Goal: Task Accomplishment & Management: Use online tool/utility

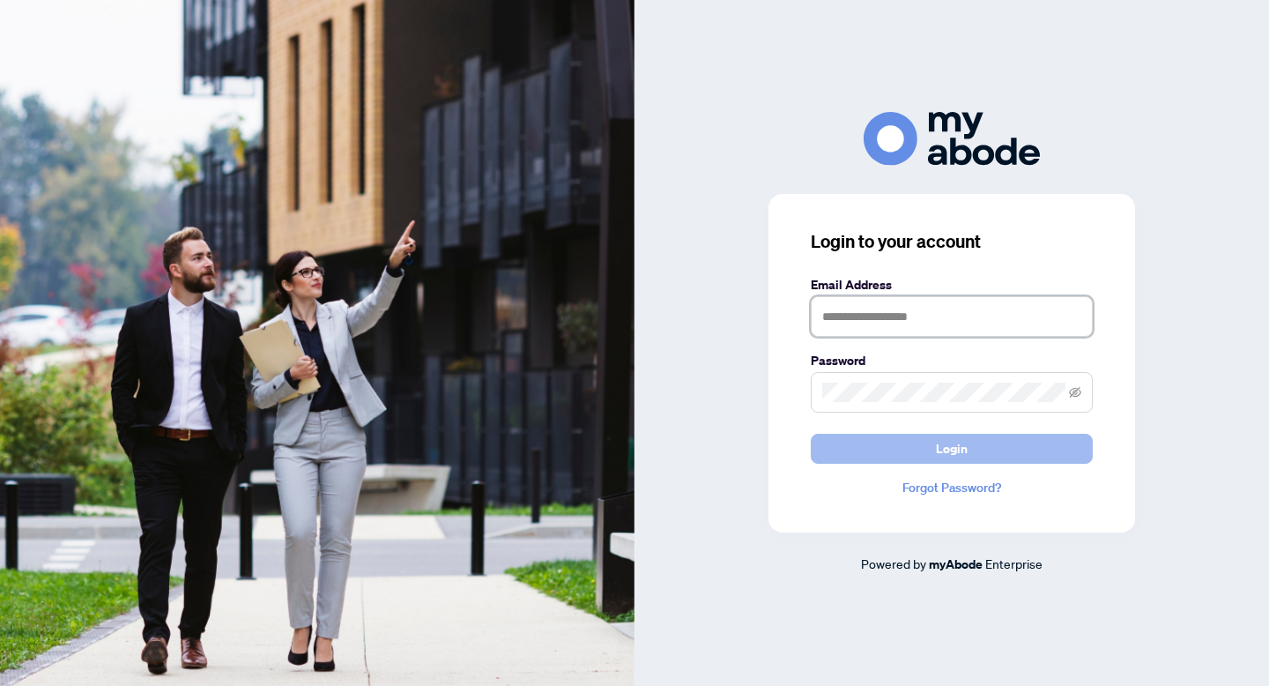
type input "**********"
click at [889, 458] on button "Login" at bounding box center [952, 449] width 282 height 30
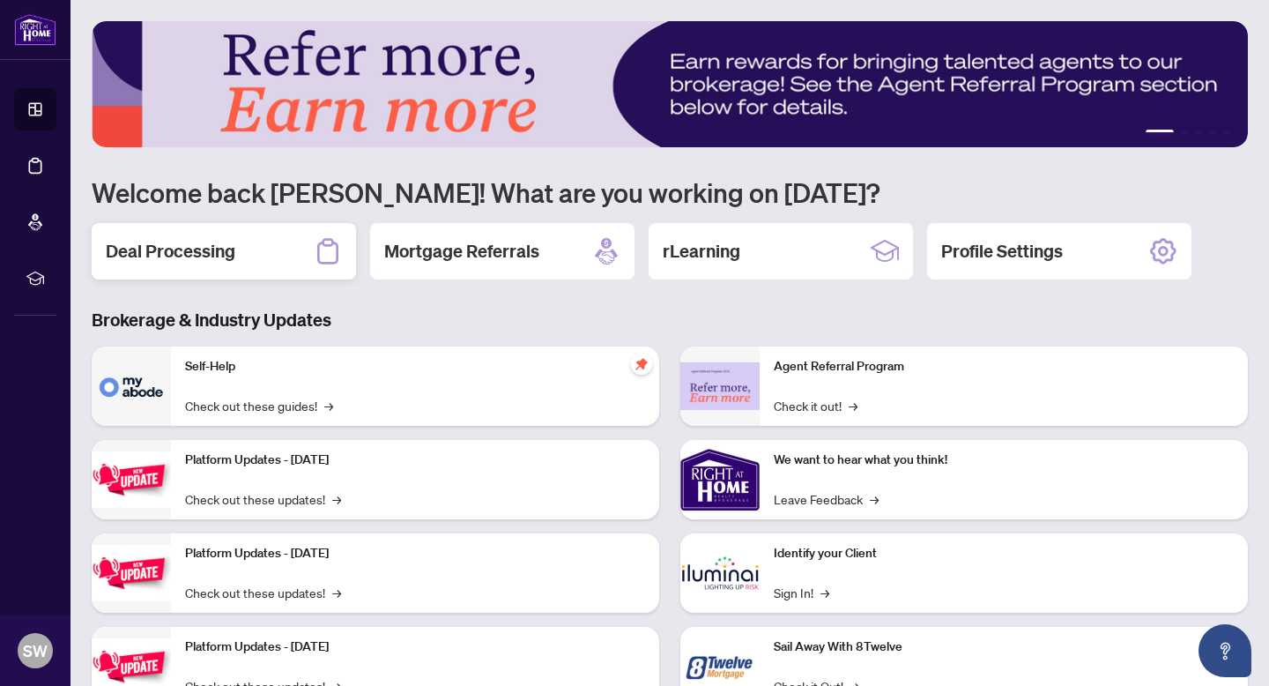
click at [255, 254] on div "Deal Processing" at bounding box center [224, 251] width 264 height 56
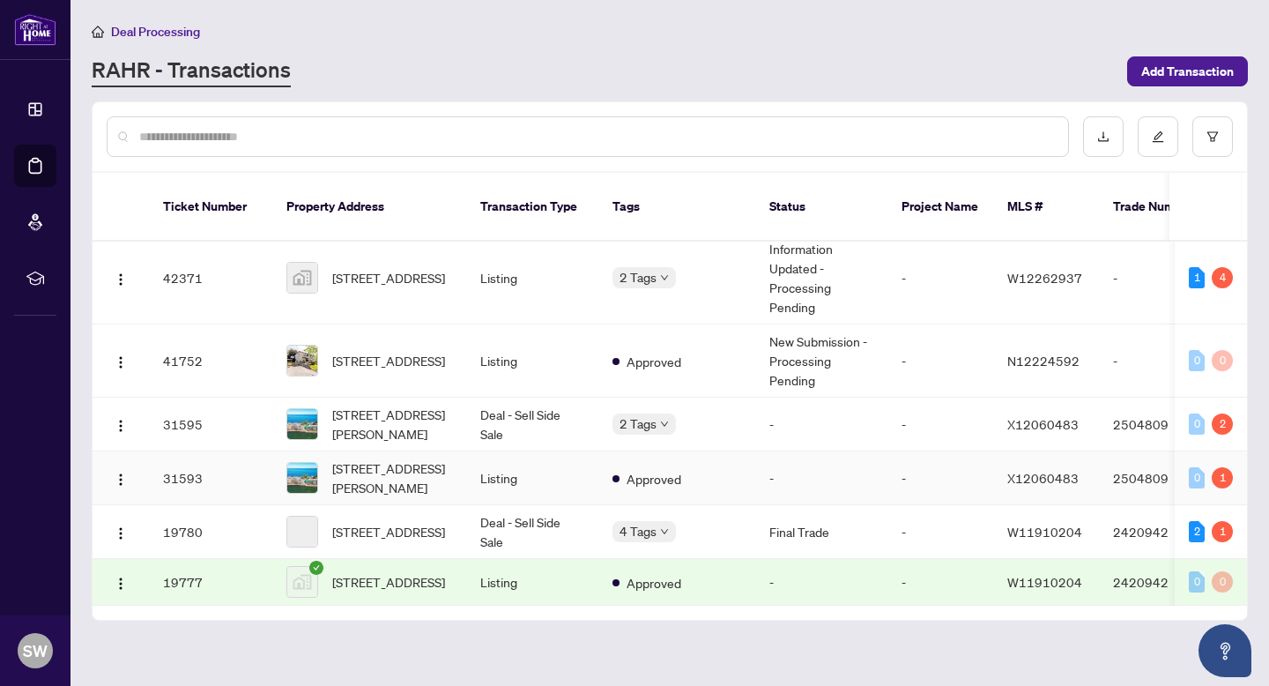
scroll to position [292, 0]
click at [660, 398] on div "Requires Additional Docs" at bounding box center [700, 408] width 155 height 21
click at [661, 397] on div "Requires Additional Docs Pending Payment" at bounding box center [701, 422] width 176 height 71
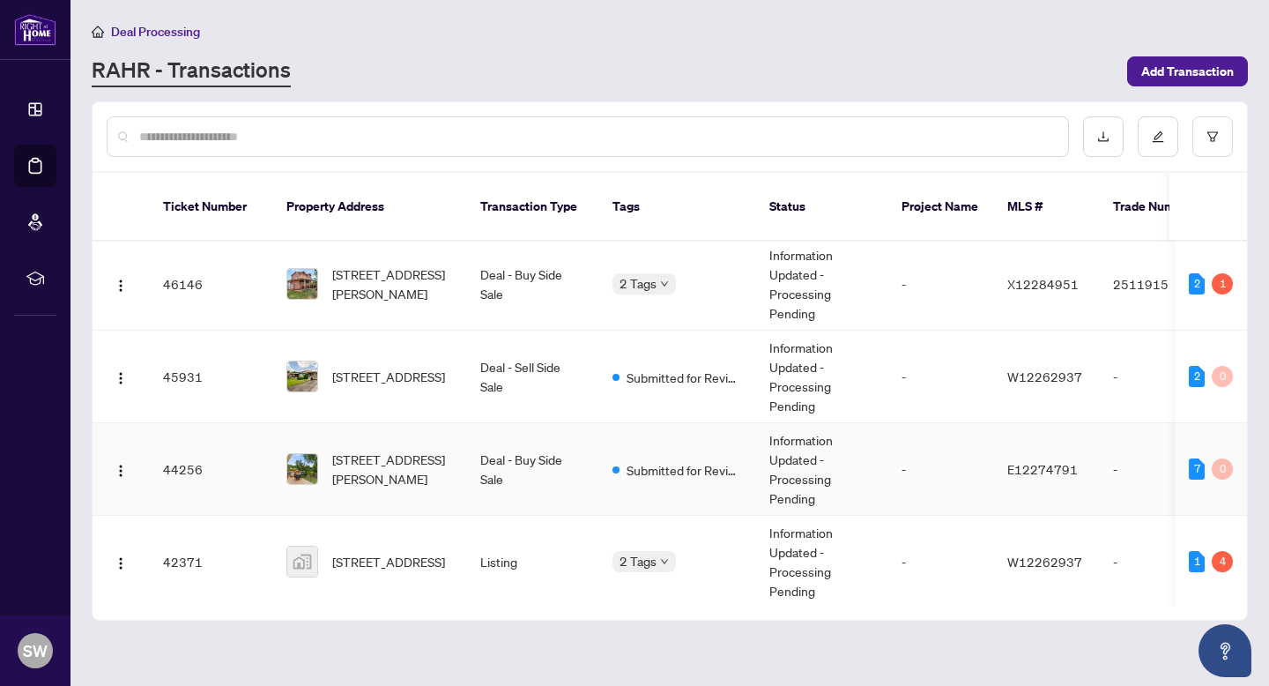
scroll to position [0, 0]
